Goal: Information Seeking & Learning: Learn about a topic

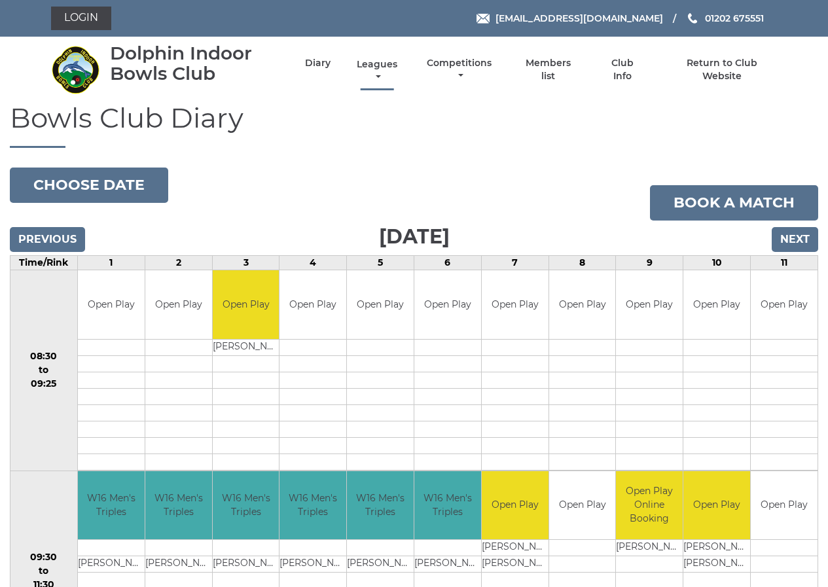
click at [376, 62] on link "Leagues" at bounding box center [376, 71] width 47 height 26
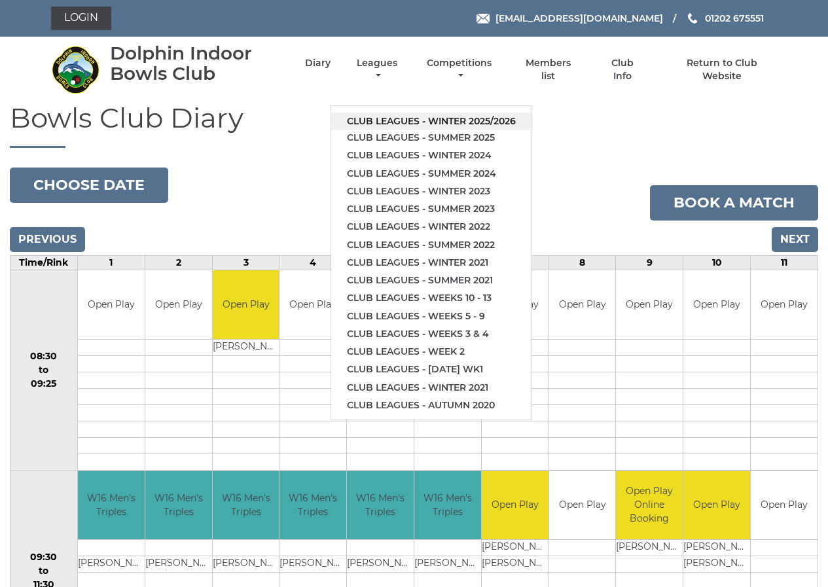
click at [382, 120] on link "Club leagues - Winter 2025/2026" at bounding box center [431, 122] width 200 height 18
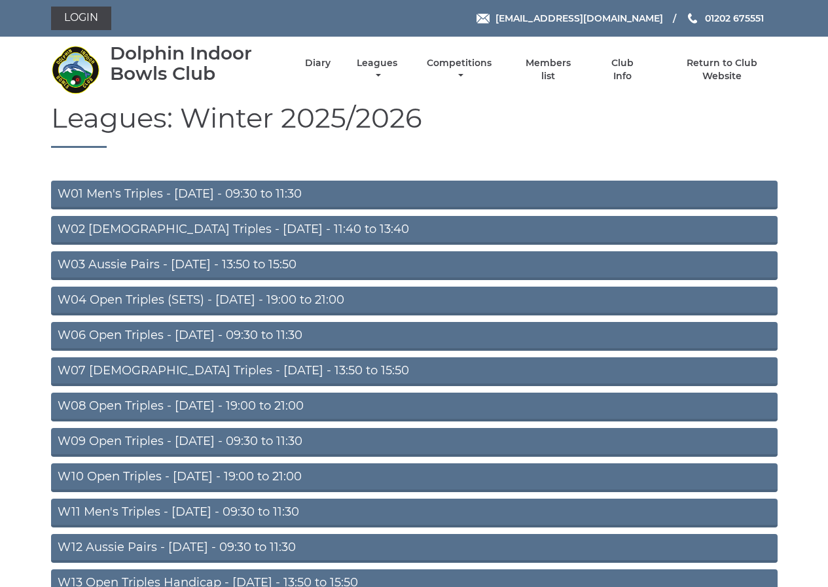
scroll to position [65, 0]
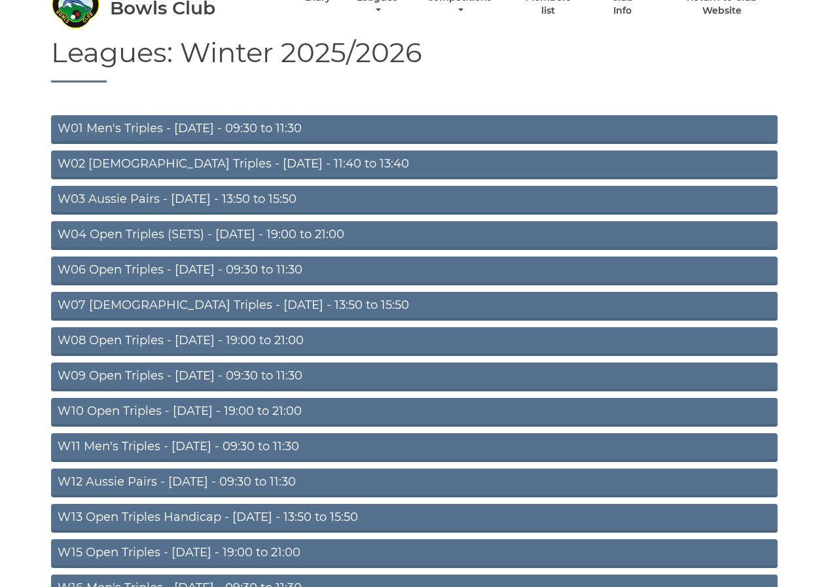
click at [190, 444] on link "W11 Men's Triples - [DATE] - 09:30 to 11:30" at bounding box center [414, 447] width 727 height 29
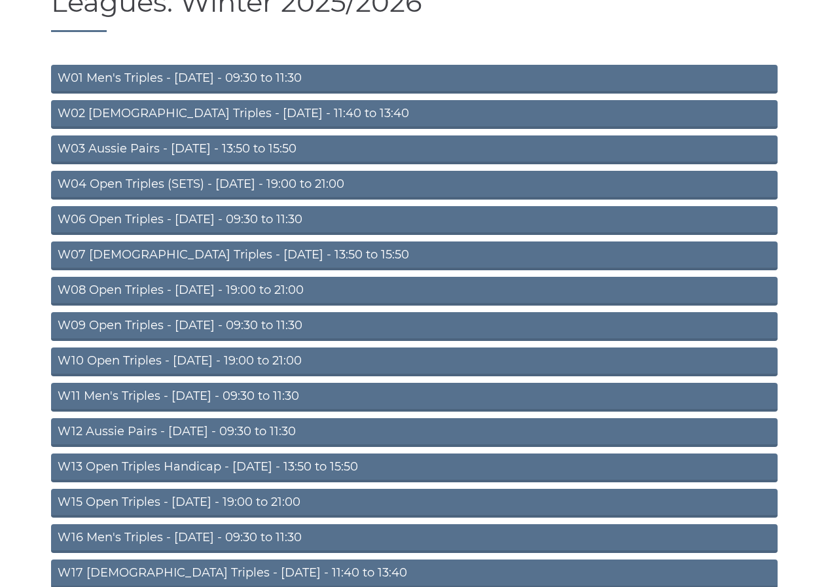
scroll to position [196, 0]
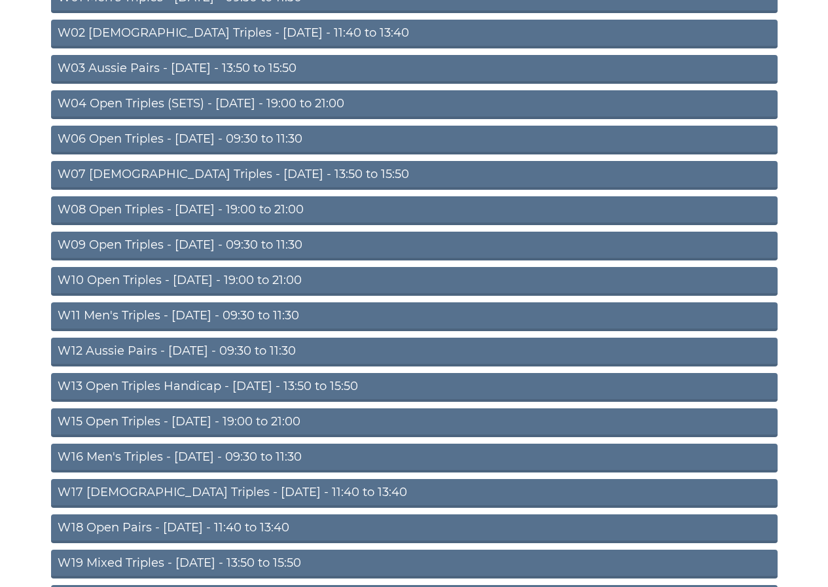
click at [185, 454] on link "W16 Men's Triples - [DATE] - 09:30 to 11:30" at bounding box center [414, 458] width 727 height 29
